Goal: Information Seeking & Learning: Learn about a topic

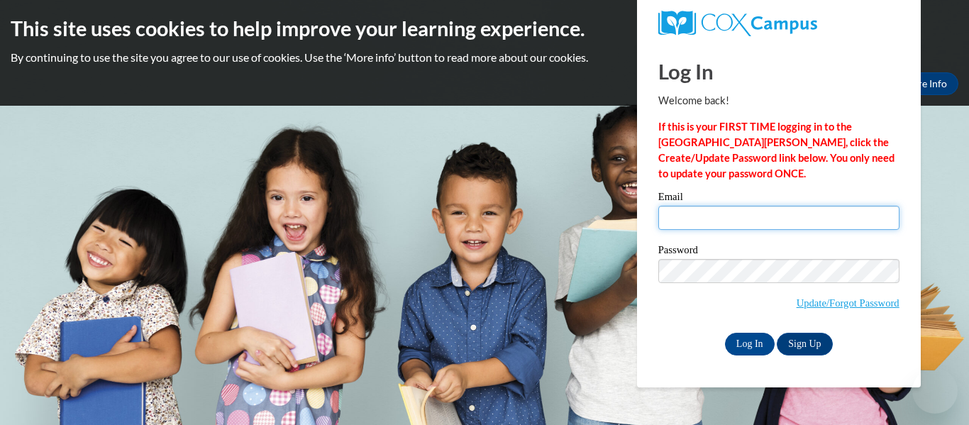
type input "pinnan@wauwatosa.k12.wi.us"
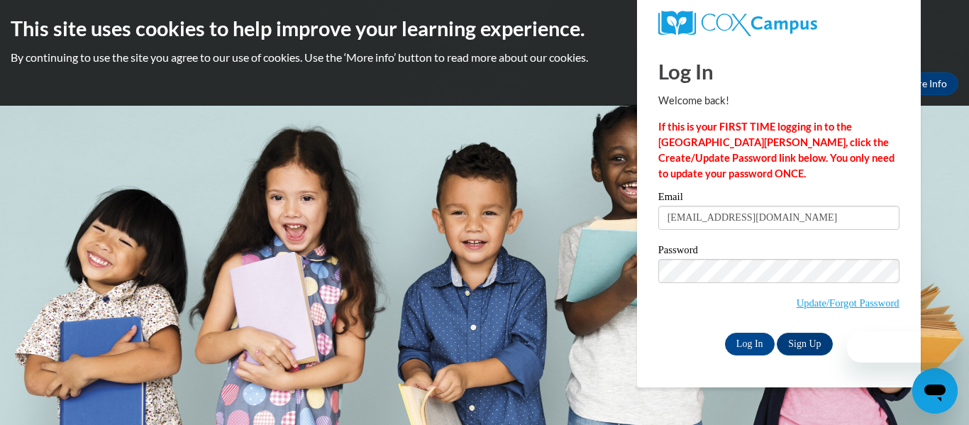
click at [741, 220] on input "pinnan@wauwatosa.k12.wi.us" at bounding box center [778, 218] width 241 height 24
click at [745, 341] on input "Log In" at bounding box center [750, 344] width 50 height 23
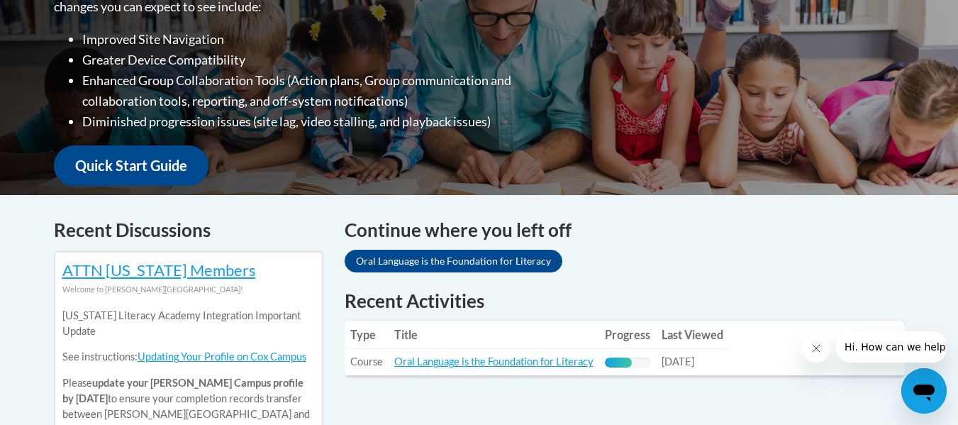
scroll to position [492, 0]
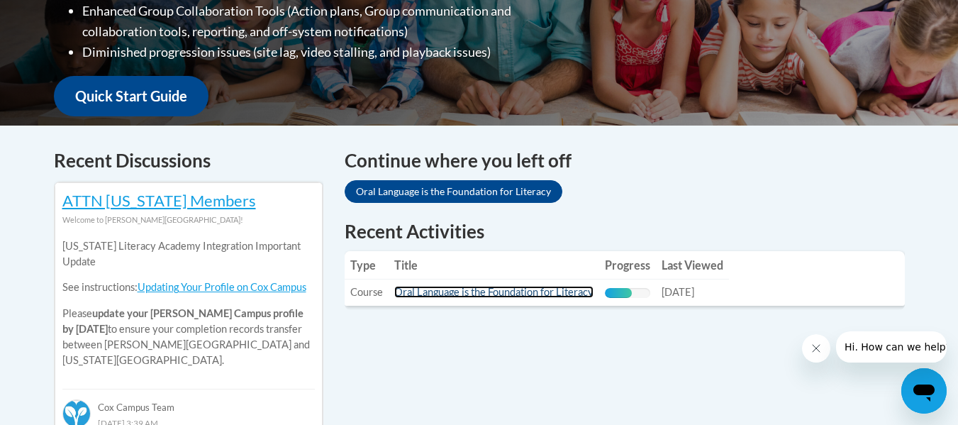
click at [527, 286] on link "Oral Language is the Foundation for Literacy" at bounding box center [493, 292] width 199 height 12
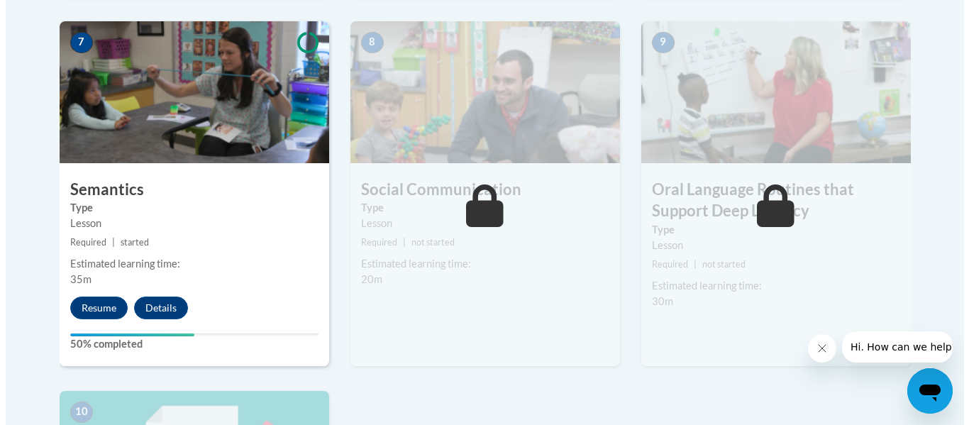
scroll to position [1311, 0]
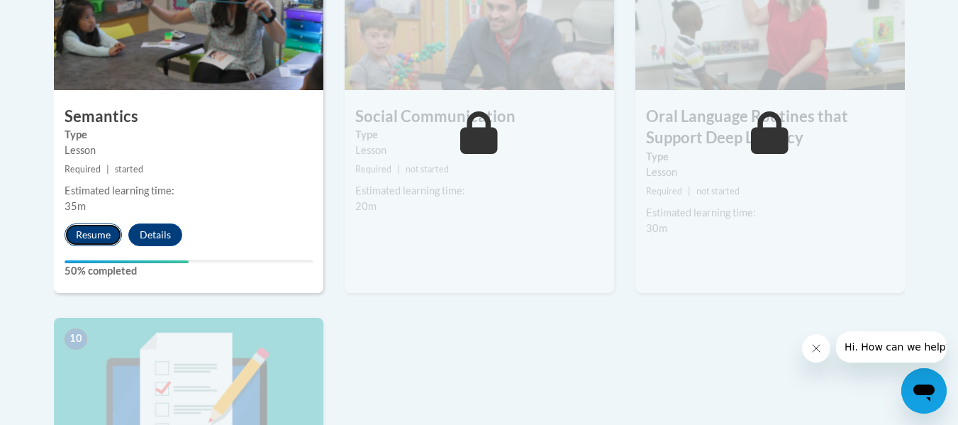
click at [92, 237] on button "Resume" at bounding box center [93, 234] width 57 height 23
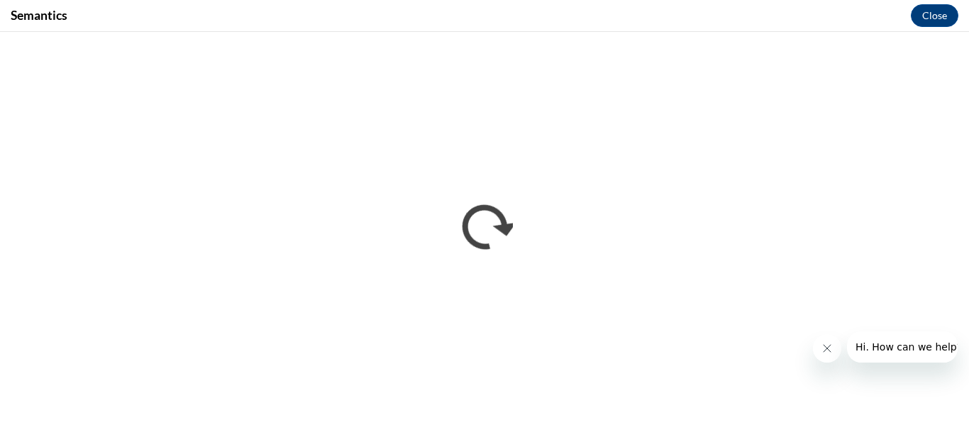
scroll to position [0, 0]
click at [583, 3] on div "Semantics Close" at bounding box center [484, 16] width 969 height 32
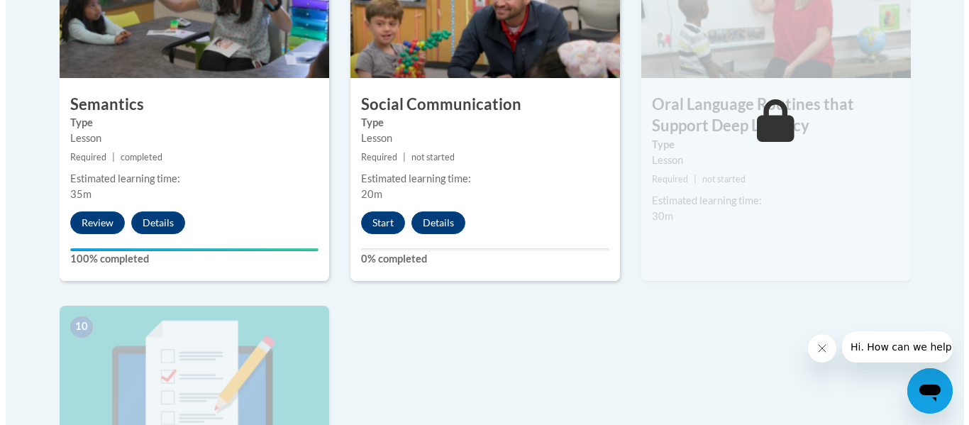
scroll to position [1336, 0]
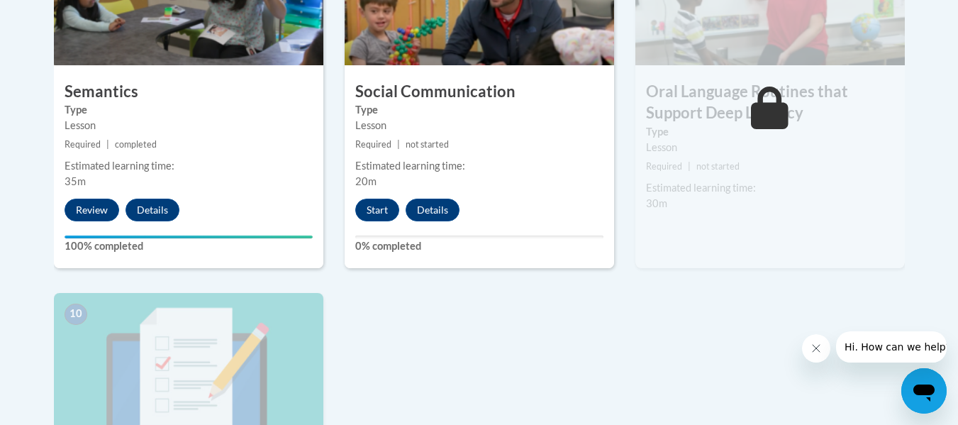
click at [465, 106] on label "Type" at bounding box center [479, 110] width 248 height 16
click at [454, 96] on h3 "Social Communication" at bounding box center [480, 92] width 270 height 22
click at [374, 209] on button "Start" at bounding box center [377, 210] width 44 height 23
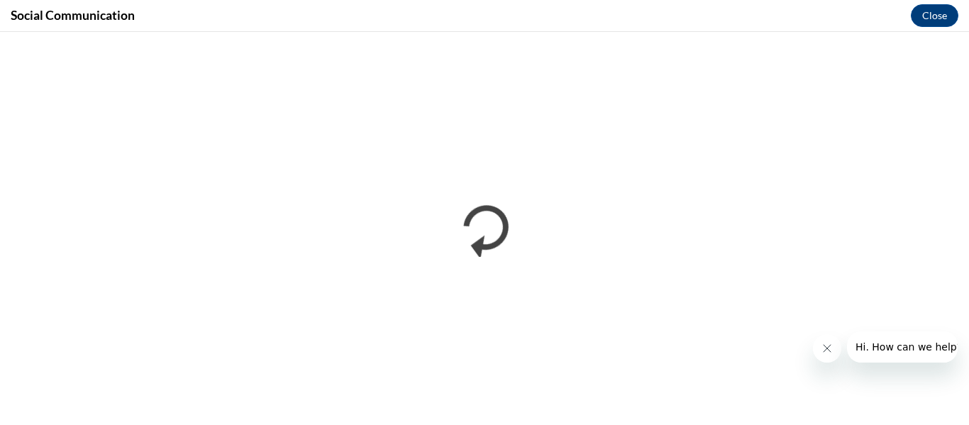
scroll to position [0, 0]
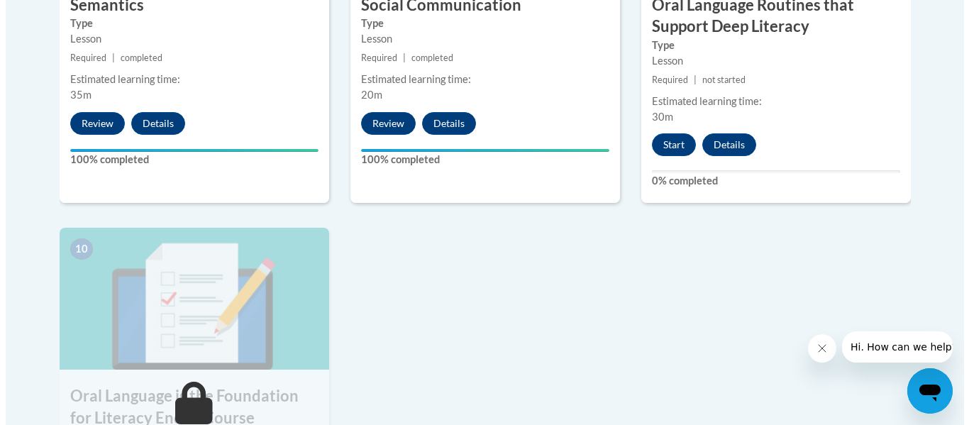
scroll to position [1439, 0]
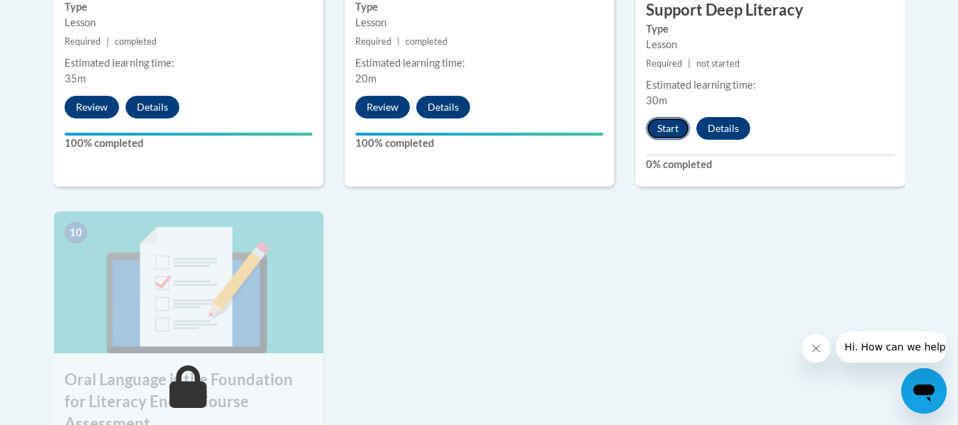
click at [665, 132] on button "Start" at bounding box center [668, 128] width 44 height 23
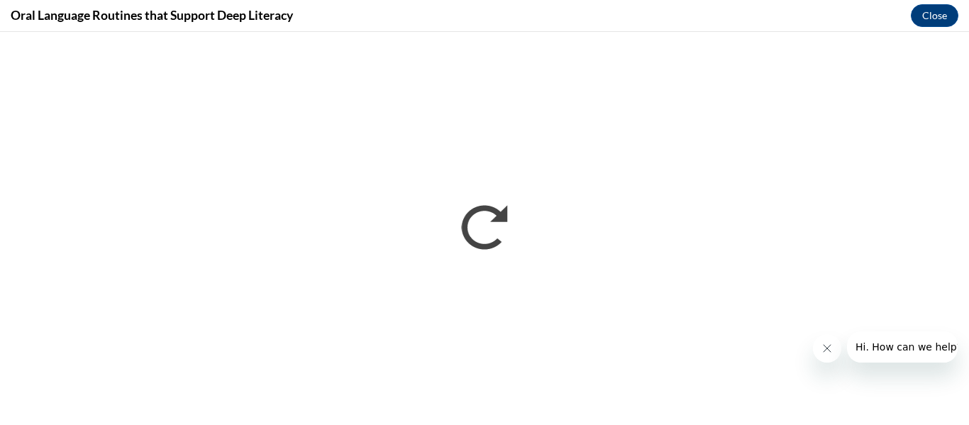
scroll to position [0, 0]
